Goal: Find specific page/section: Find specific page/section

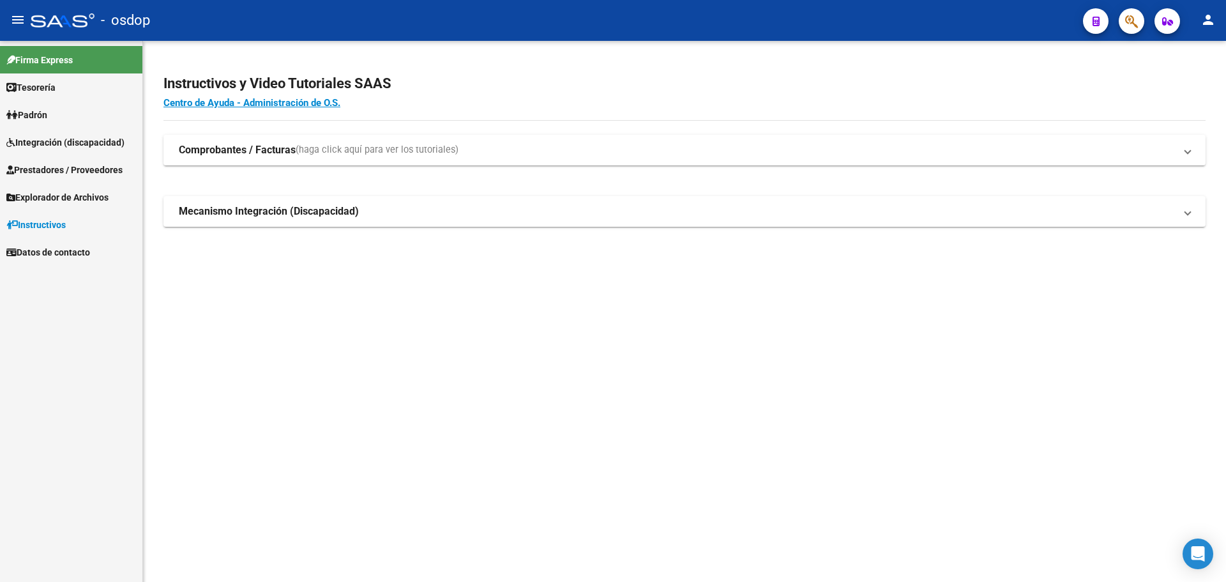
click at [93, 170] on span "Prestadores / Proveedores" at bounding box center [64, 170] width 116 height 14
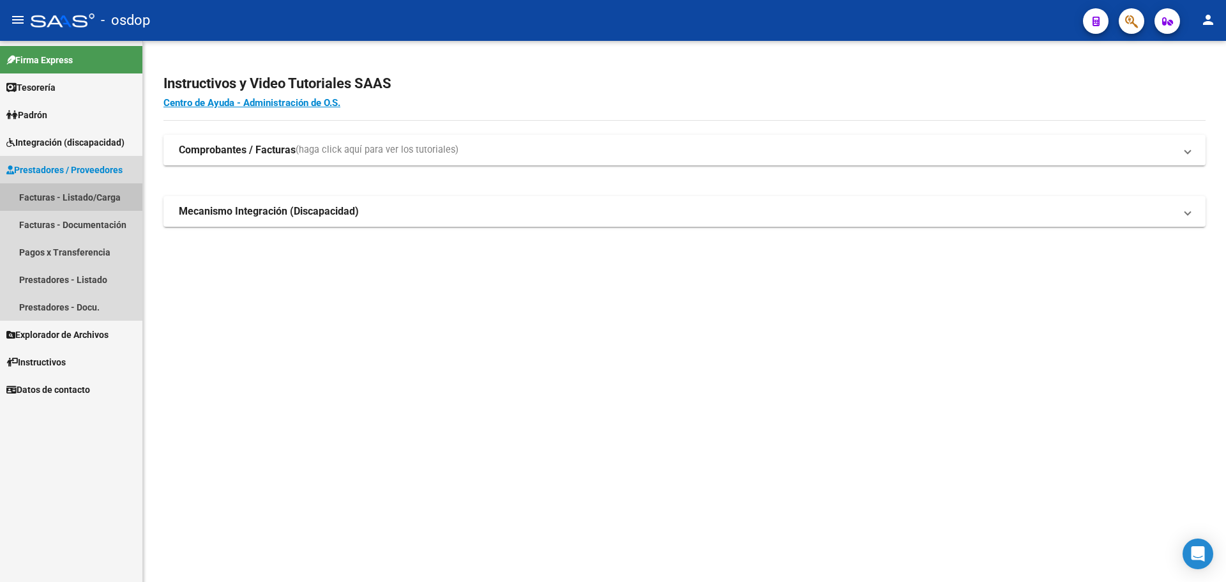
click at [96, 196] on link "Facturas - Listado/Carga" at bounding box center [71, 196] width 142 height 27
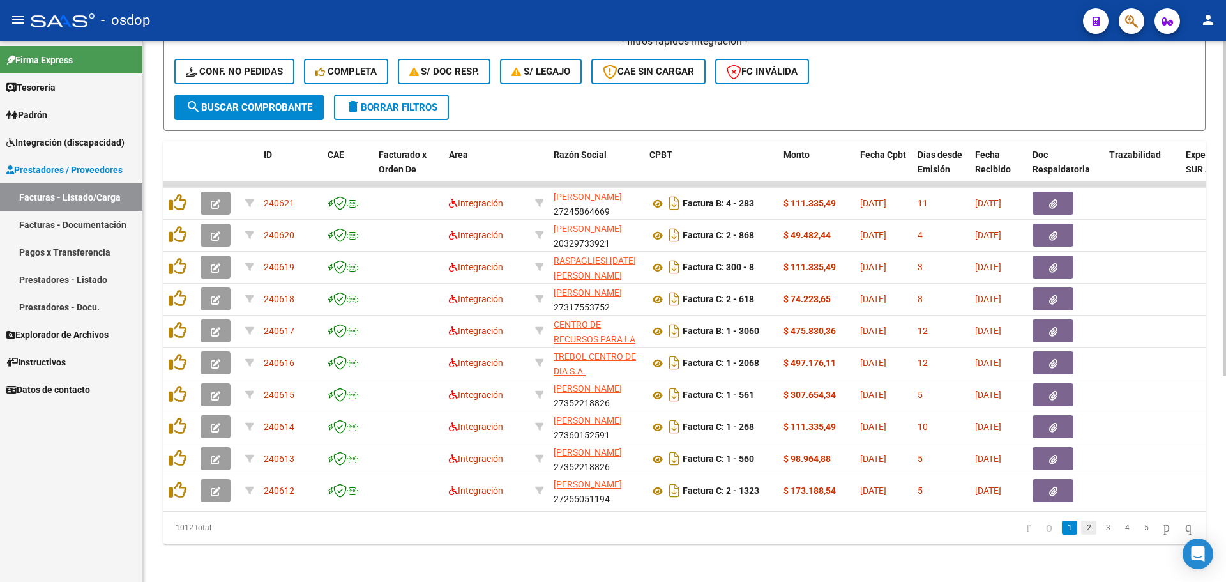
click at [1081, 533] on link "2" at bounding box center [1088, 527] width 15 height 14
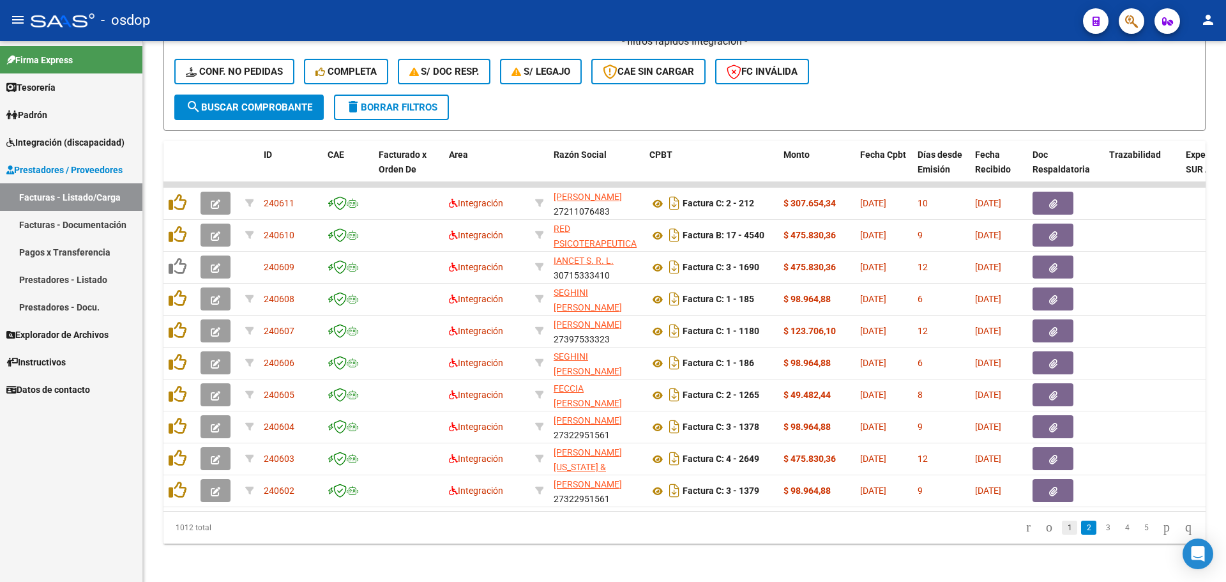
click at [1062, 534] on link "1" at bounding box center [1069, 527] width 15 height 14
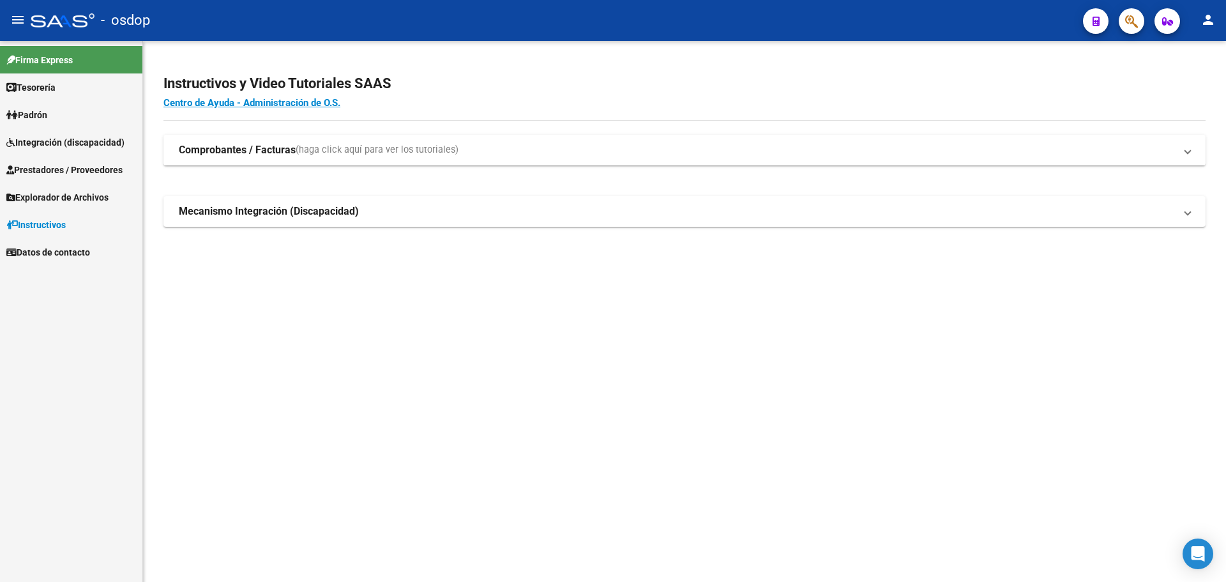
click at [54, 171] on span "Prestadores / Proveedores" at bounding box center [64, 170] width 116 height 14
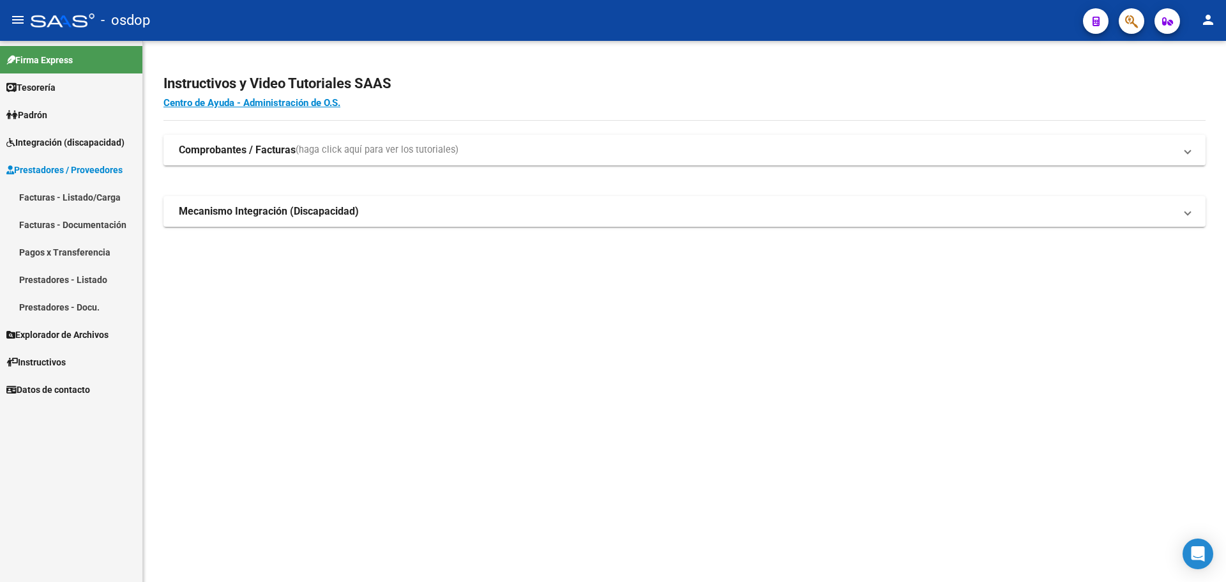
click at [77, 277] on link "Prestadores - Listado" at bounding box center [71, 279] width 142 height 27
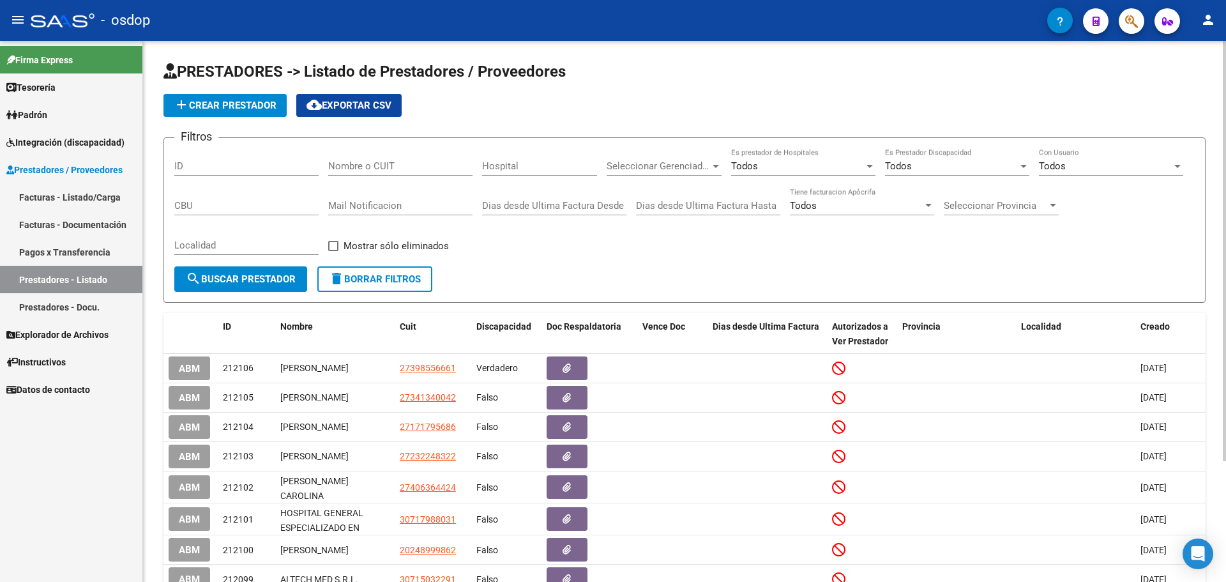
click at [386, 153] on div "Nombre o CUIT" at bounding box center [400, 161] width 144 height 27
click at [371, 165] on input "Nombre o CUIT" at bounding box center [400, 165] width 144 height 11
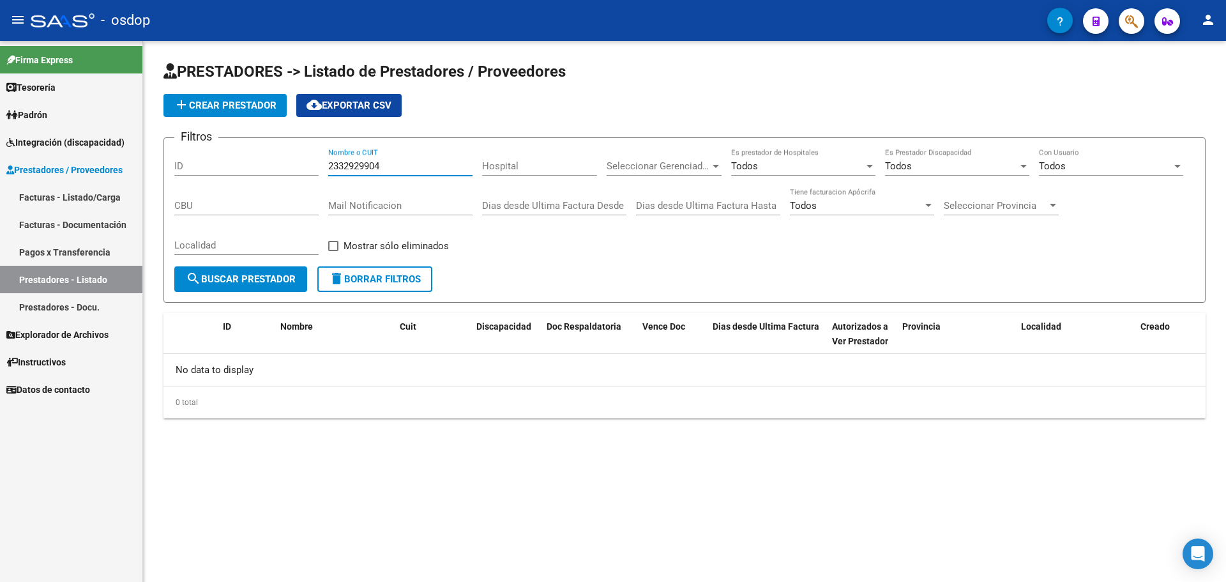
click at [359, 169] on input "2332929904" at bounding box center [400, 165] width 144 height 11
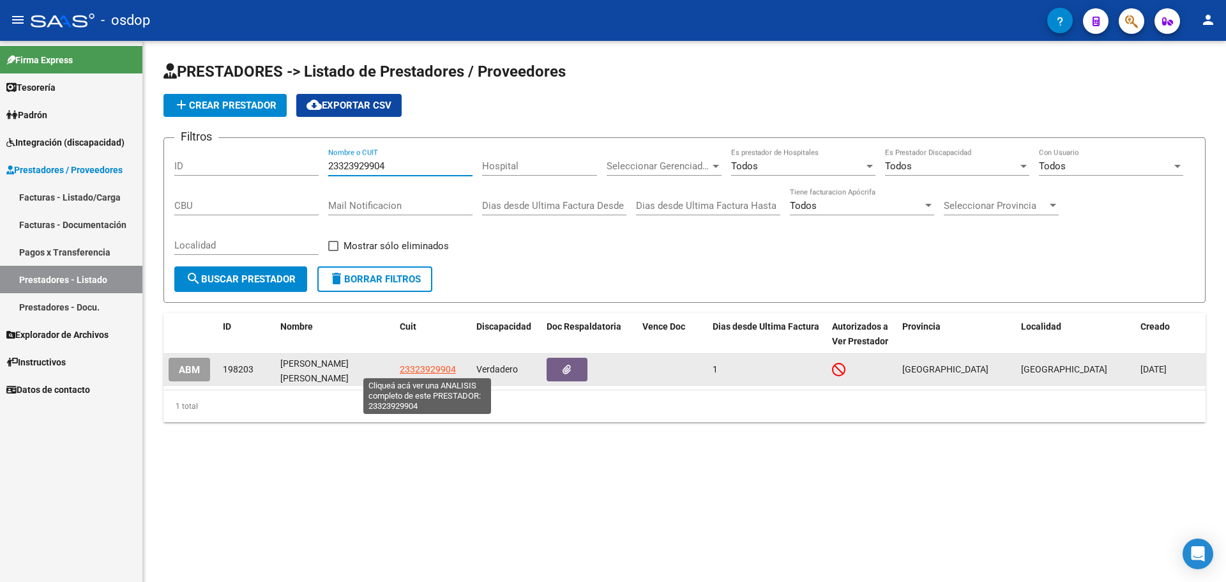
type input "23323929904"
click at [429, 366] on span "23323929904" at bounding box center [428, 369] width 56 height 10
